Goal: Task Accomplishment & Management: Complete application form

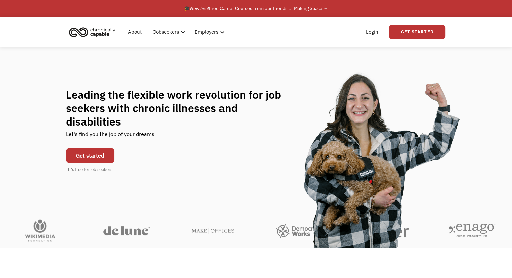
click at [96, 148] on link "Get started" at bounding box center [90, 155] width 49 height 15
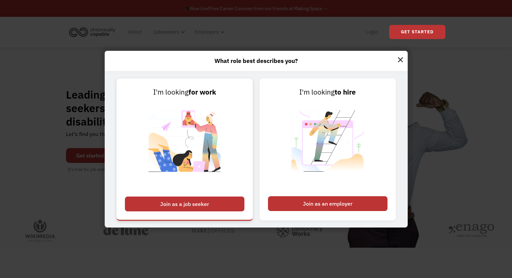
click at [197, 203] on div "Join as a job seeker" at bounding box center [185, 204] width 120 height 15
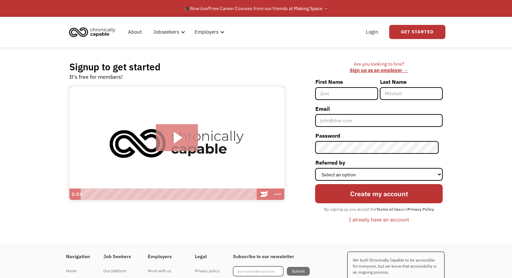
click at [177, 139] on icon "Play Video: Introducing Chronically Capable" at bounding box center [178, 137] width 8 height 11
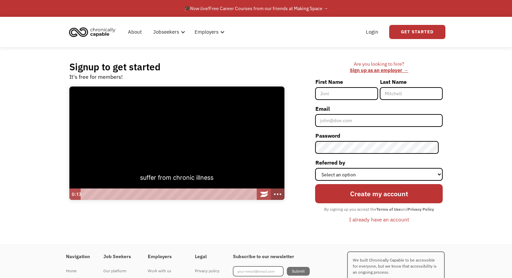
click at [276, 193] on icon "Show more buttons" at bounding box center [278, 195] width 16 height 14
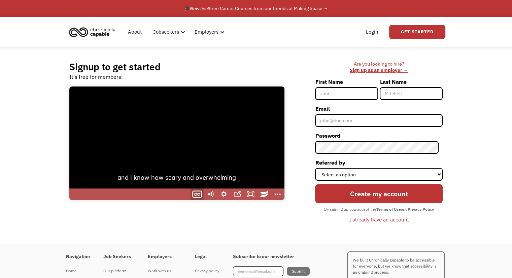
click at [195, 190] on icon "Show captions menu" at bounding box center [197, 195] width 16 height 14
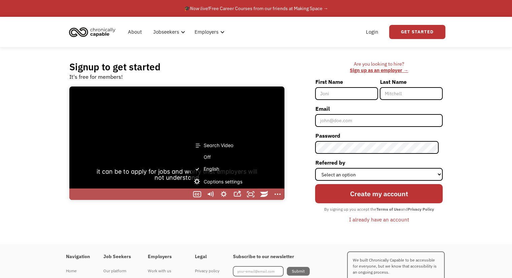
click at [218, 169] on label "English" at bounding box center [223, 169] width 67 height 12
click at [191, 164] on input "English" at bounding box center [190, 163] width 0 height 0
click at [251, 192] on icon "Fullscreen" at bounding box center [251, 195] width 16 height 14
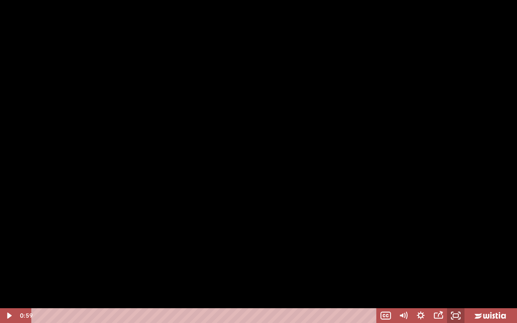
click at [461, 278] on icon "Unfullscreen" at bounding box center [456, 316] width 18 height 15
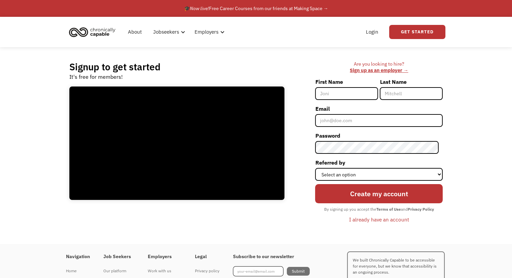
click at [342, 93] on input "First Name" at bounding box center [346, 93] width 63 height 13
type input "Sadie"
click at [401, 95] on input "Last Name" at bounding box center [411, 93] width 63 height 13
type input "DuBois"
click at [399, 122] on input "Email" at bounding box center [379, 120] width 128 height 13
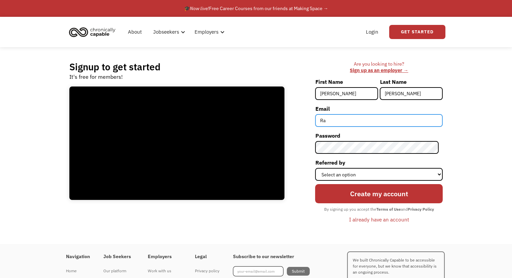
type input "R"
paste input "sadiedub2525"
type input "sadiedub2525@yahoo.com"
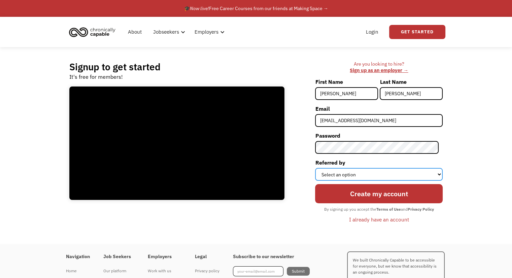
click at [369, 172] on select "Select an option Instagram Facebook Twitter Search Engine News Article Word of …" at bounding box center [379, 174] width 128 height 13
select select "Search Engine"
click at [319, 168] on select "Select an option Instagram Facebook Twitter Search Engine News Article Word of …" at bounding box center [379, 174] width 128 height 13
click at [374, 172] on select "Select an option Instagram Facebook Twitter Search Engine News Article Word of …" at bounding box center [379, 174] width 128 height 13
click at [319, 168] on select "Select an option Instagram Facebook Twitter Search Engine News Article Word of …" at bounding box center [379, 174] width 128 height 13
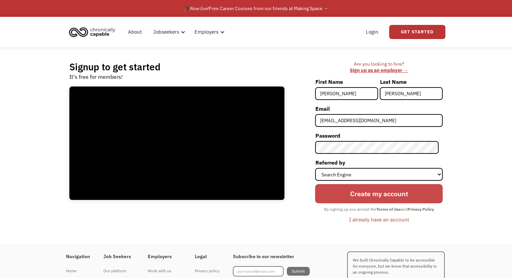
click at [360, 196] on input "Create my account" at bounding box center [379, 193] width 128 height 19
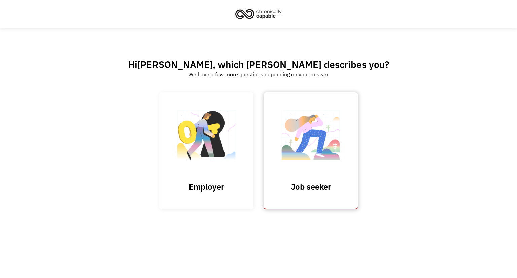
click at [307, 152] on img at bounding box center [310, 139] width 67 height 66
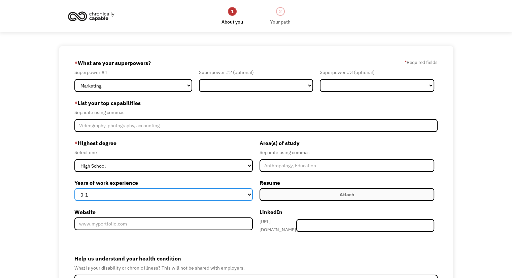
click at [156, 195] on select "0-1 2-4 5-10 11-15 15+" at bounding box center [163, 194] width 178 height 13
click at [74, 188] on select "0-1 2-4 5-10 11-15 15+" at bounding box center [163, 194] width 178 height 13
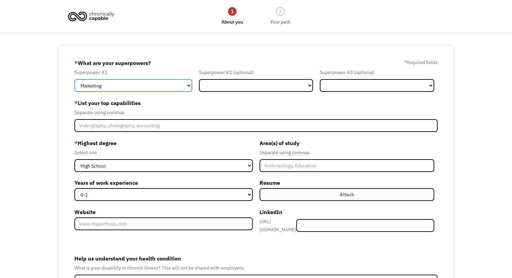
click at [130, 84] on select "Marketing Human Resources Finance Technology Operations Sales Industrial & Manu…" at bounding box center [133, 85] width 118 height 13
select select "Other"
click at [74, 79] on select "Marketing Human Resources Finance Technology Operations Sales Industrial & Manu…" at bounding box center [133, 85] width 118 height 13
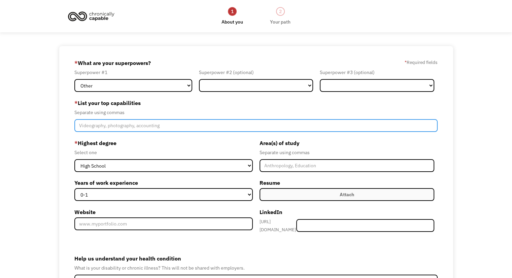
click at [122, 127] on input "Member-Create-Step1" at bounding box center [256, 125] width 364 height 13
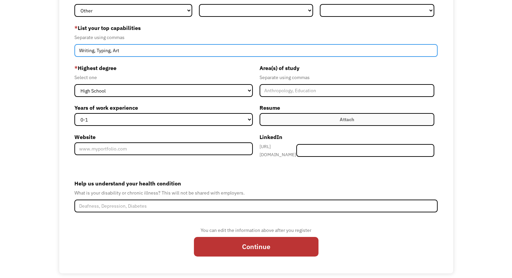
scroll to position [81, 0]
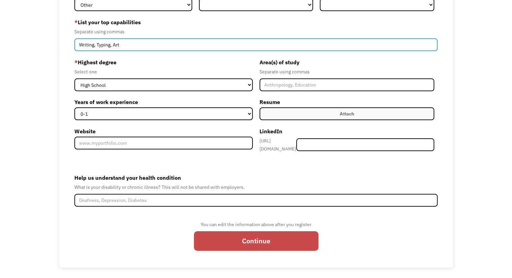
type input "Writing, Typing, Art"
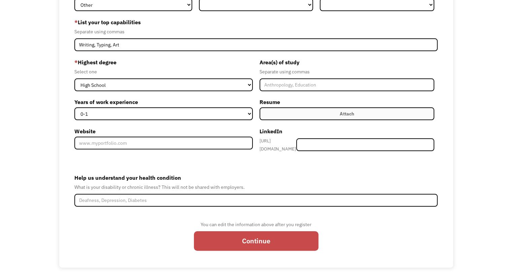
click at [249, 237] on input "Continue" at bounding box center [256, 240] width 125 height 19
type input "Please wait..."
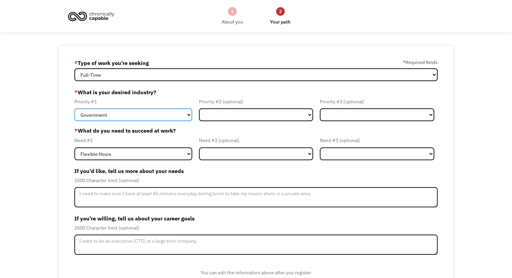
click at [148, 112] on select "Government Finance & Insurance Health & Social Care Tech & Engineering Creative…" at bounding box center [133, 114] width 118 height 13
select select "Creative & Design"
click at [74, 108] on select "Government Finance & Insurance Health & Social Care Tech & Engineering Creative…" at bounding box center [133, 114] width 118 height 13
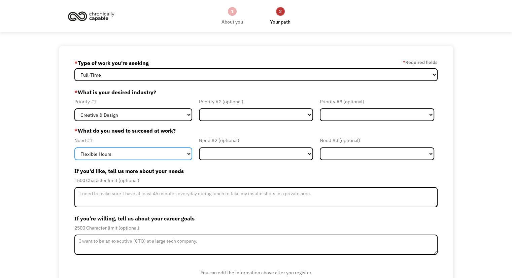
click at [136, 152] on select "Flexible Hours Remote Work Service Animal On-site Accommodations Visual Support…" at bounding box center [133, 154] width 118 height 13
click at [74, 148] on select "Flexible Hours Remote Work Service Animal On-site Accommodations Visual Support…" at bounding box center [133, 154] width 118 height 13
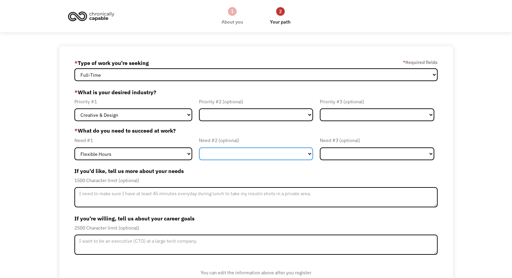
click at [218, 153] on select "Flexible Hours Remote Work Service Animal On-site Accommodations Visual Support…" at bounding box center [256, 154] width 115 height 13
click at [199, 148] on select "Flexible Hours Remote Work Service Animal On-site Accommodations Visual Support…" at bounding box center [256, 154] width 115 height 13
click at [244, 179] on div "1500 Character limit (optional)" at bounding box center [256, 181] width 364 height 8
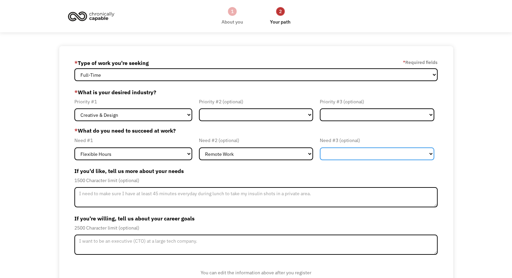
click at [341, 158] on select "Flexible Hours Remote Work Service Animal On-site Accommodations Visual Support…" at bounding box center [377, 154] width 115 height 13
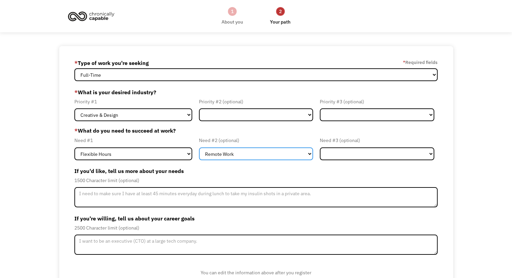
click at [282, 155] on select "Flexible Hours Remote Work Service Animal On-site Accommodations Visual Support…" at bounding box center [256, 154] width 115 height 13
click at [199, 148] on select "Flexible Hours Remote Work Service Animal On-site Accommodations Visual Support…" at bounding box center [256, 154] width 115 height 13
click at [271, 151] on select "Flexible Hours Remote Work Service Animal On-site Accommodations Visual Support…" at bounding box center [256, 154] width 115 height 13
select select "Remote Work"
click at [199, 148] on select "Flexible Hours Remote Work Service Animal On-site Accommodations Visual Support…" at bounding box center [256, 154] width 115 height 13
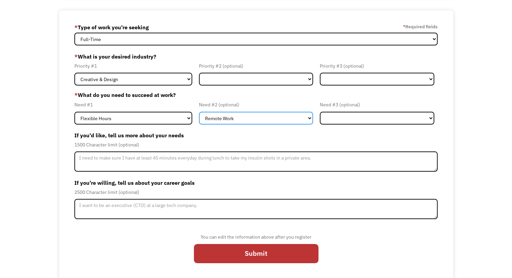
scroll to position [37, 0]
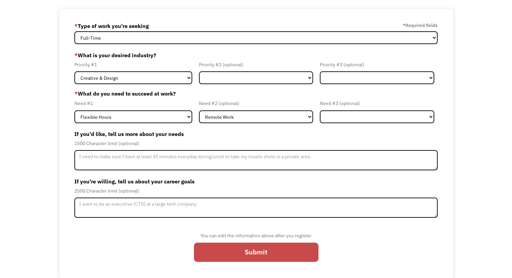
click at [256, 252] on input "Submit" at bounding box center [256, 252] width 125 height 19
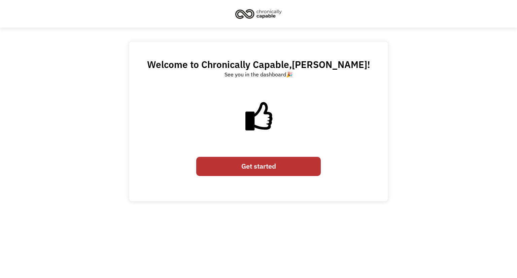
click at [260, 163] on link "Get started" at bounding box center [258, 166] width 125 height 19
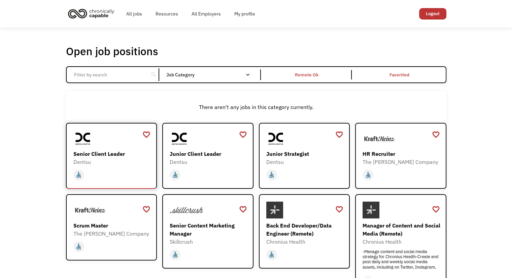
click at [100, 155] on div "Senior Client Leader" at bounding box center [112, 154] width 78 height 8
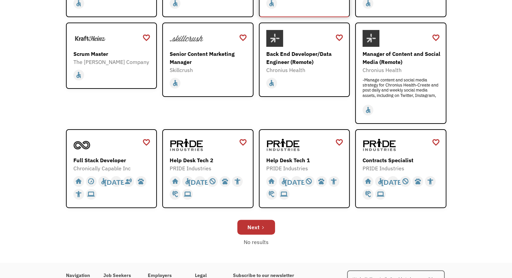
scroll to position [172, 0]
click at [98, 51] on div "Scrum Master" at bounding box center [112, 54] width 78 height 8
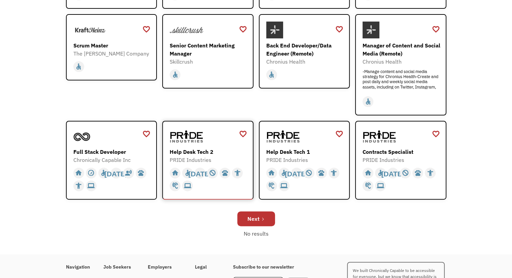
scroll to position [182, 0]
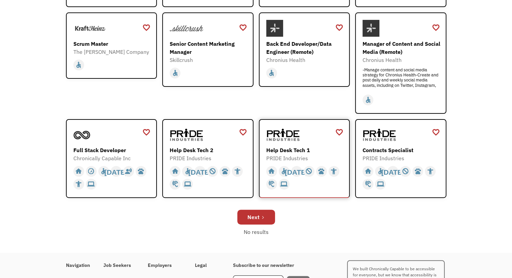
click at [278, 147] on div "Help Desk Tech 1" at bounding box center [305, 150] width 78 height 8
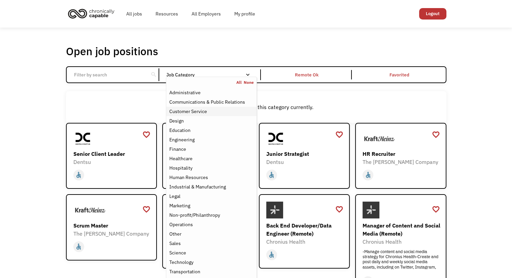
click at [195, 110] on div "Customer Service" at bounding box center [188, 111] width 38 height 8
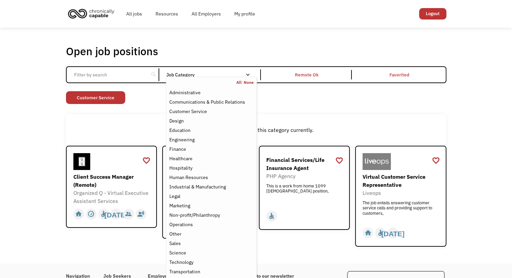
click at [127, 121] on div "There aren't any jobs in this category currently." at bounding box center [256, 130] width 381 height 32
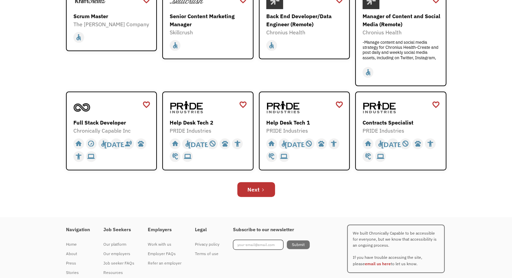
scroll to position [229, 0]
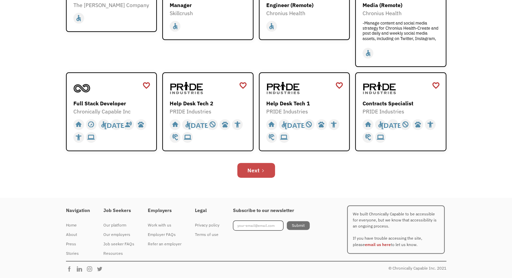
click at [254, 170] on div "Next" at bounding box center [254, 170] width 12 height 8
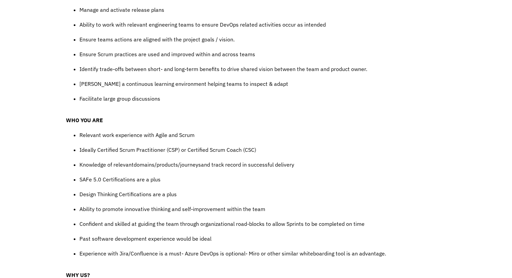
scroll to position [482, 0]
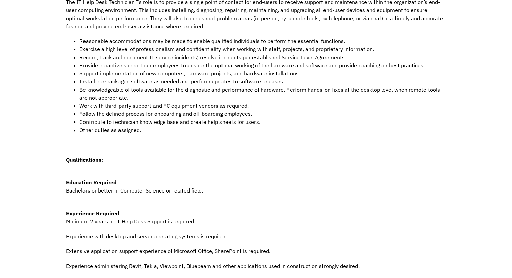
scroll to position [191, 0]
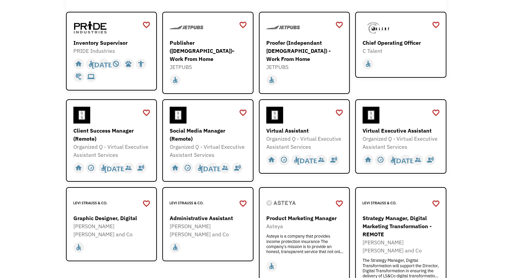
scroll to position [115, 0]
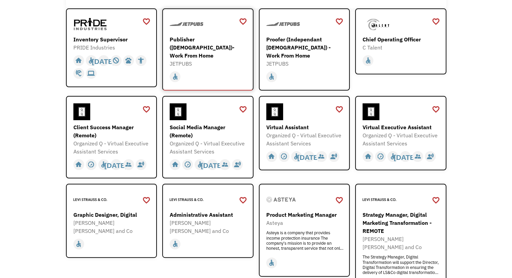
click at [202, 37] on div "Publisher ([DEMOGRAPHIC_DATA])- Work From Home" at bounding box center [209, 47] width 78 height 24
click at [119, 211] on div "Graphic Designer, Digital" at bounding box center [112, 215] width 78 height 8
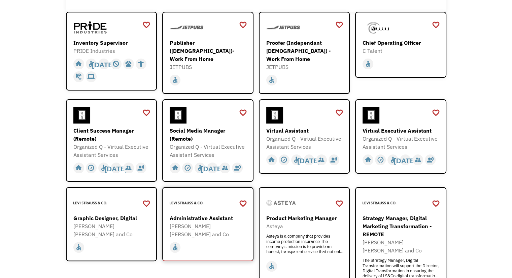
scroll to position [0, 0]
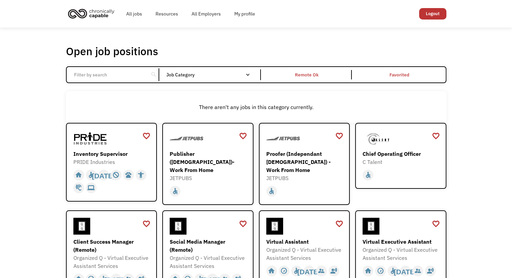
click at [115, 75] on input "Email Form" at bounding box center [107, 74] width 75 height 13
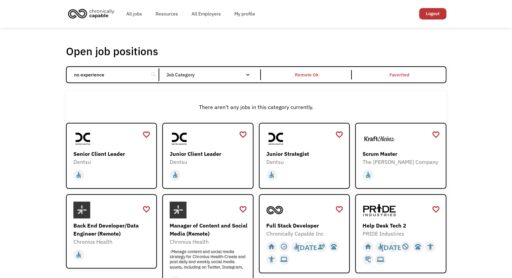
type input "no experience"
click at [135, 103] on div "There aren't any jobs in this category currently." at bounding box center [256, 107] width 381 height 32
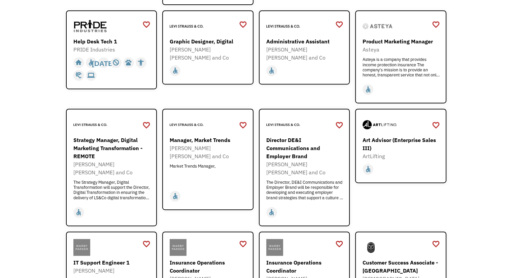
scroll to position [291, 0]
click at [378, 140] on div "Art Advisor (Enterprise Sales III)" at bounding box center [402, 144] width 78 height 16
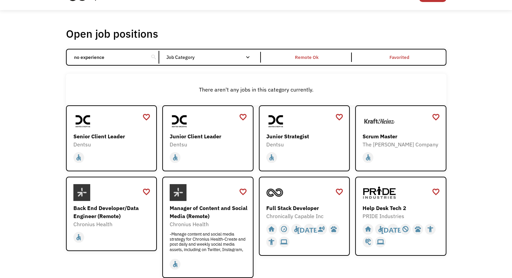
scroll to position [0, 0]
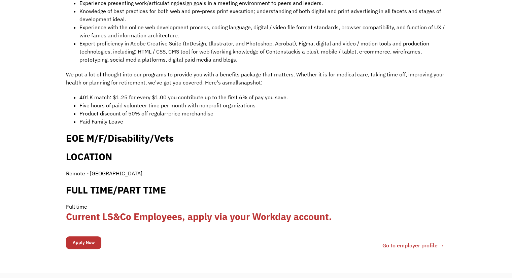
scroll to position [507, 0]
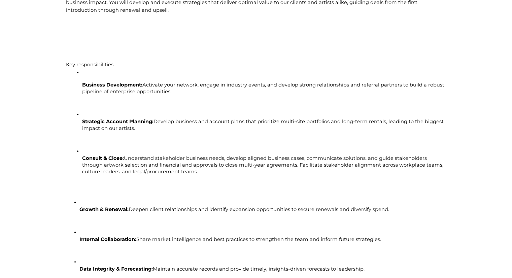
scroll to position [511, 0]
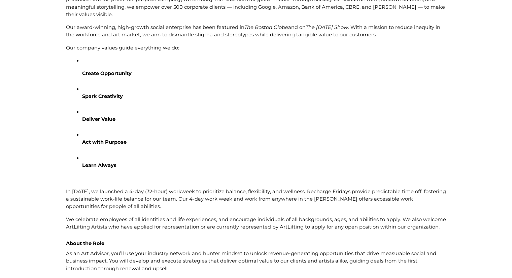
scroll to position [252, 0]
